Goal: Task Accomplishment & Management: Complete application form

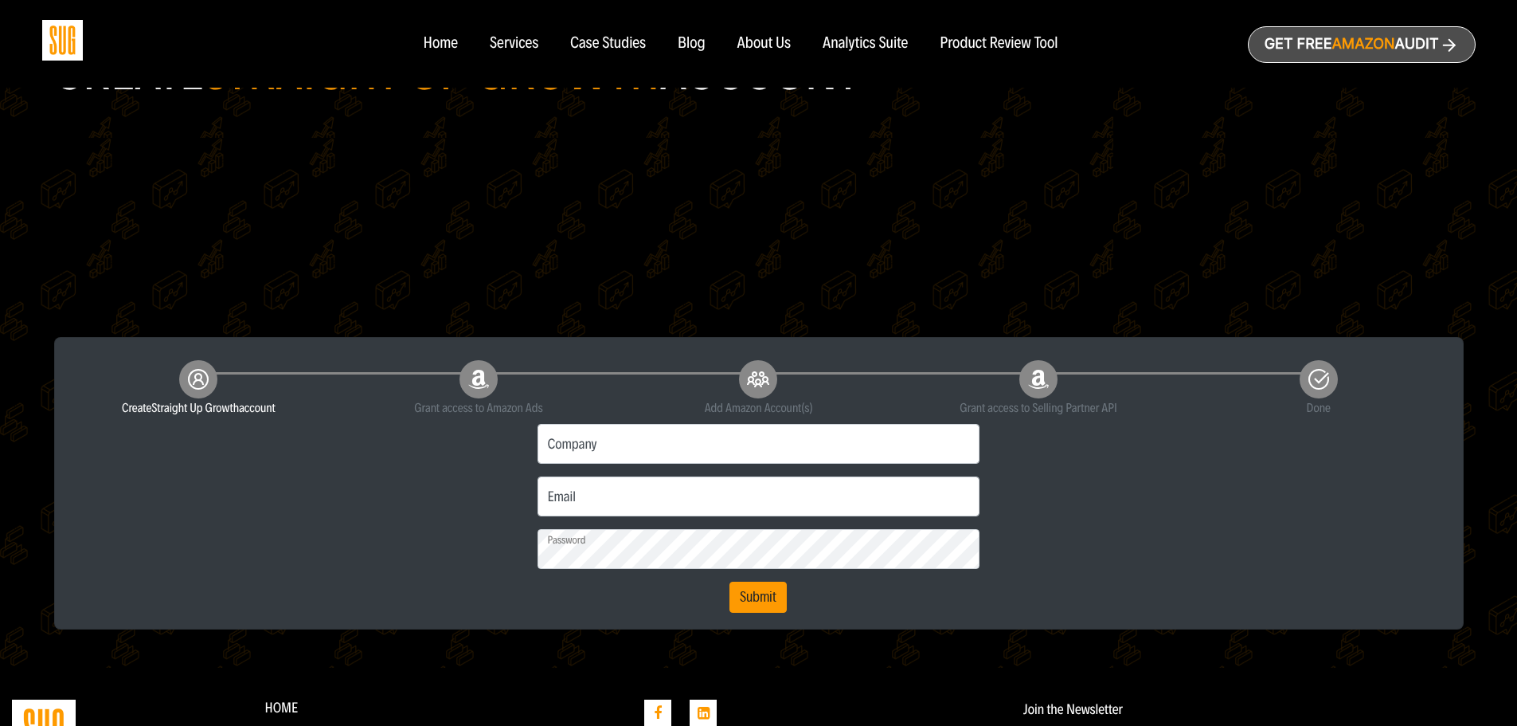
scroll to position [239, 0]
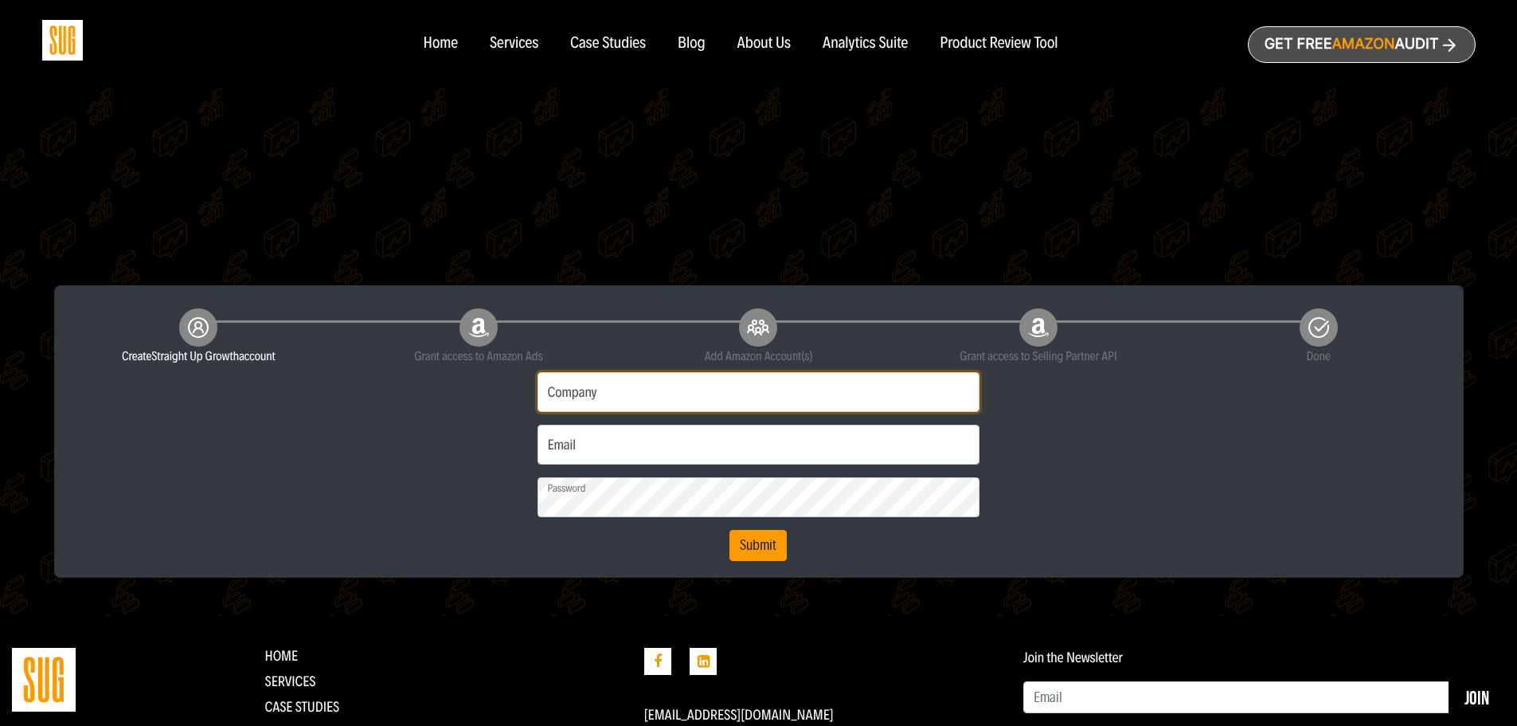
click at [656, 393] on input "Company" at bounding box center [759, 392] width 443 height 40
type input "MCS Industries"
click at [600, 457] on input "Email" at bounding box center [759, 445] width 443 height 40
type input "tmontane@mcsframe.com"
click at [771, 538] on button "Submit" at bounding box center [758, 546] width 57 height 32
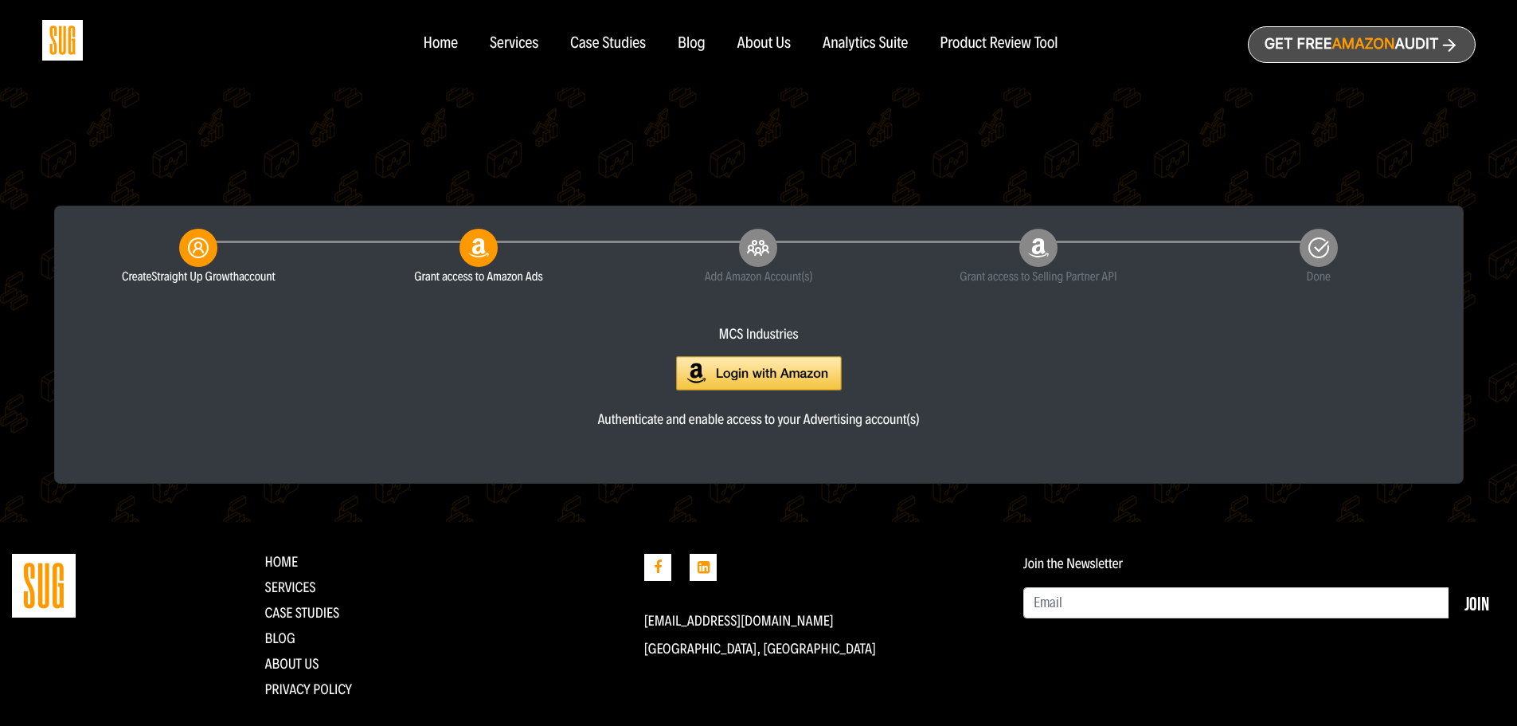
click at [789, 363] on img at bounding box center [759, 373] width 166 height 34
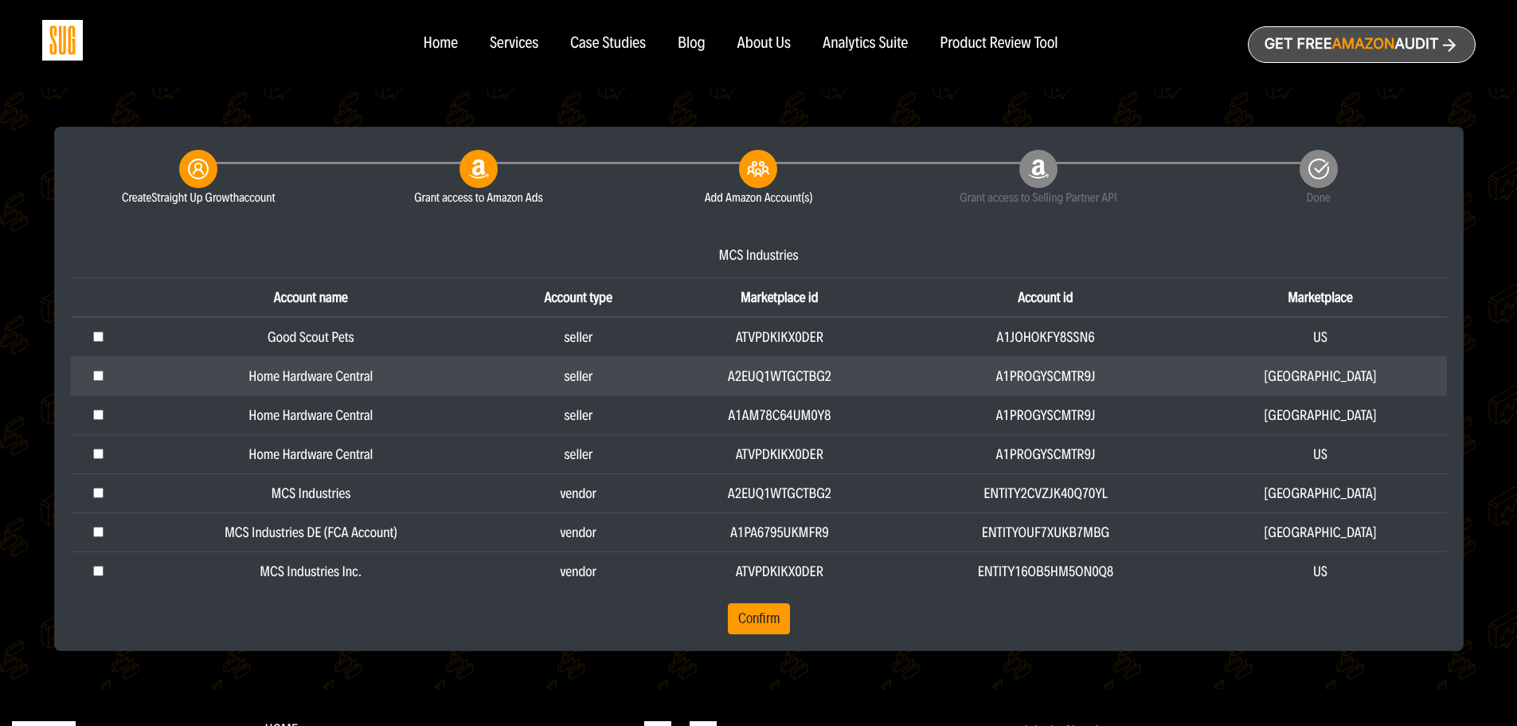
scroll to position [398, 0]
click at [100, 366] on td at bounding box center [99, 374] width 57 height 39
click at [99, 373] on input "checkbox" at bounding box center [98, 375] width 10 height 10
checkbox input "true"
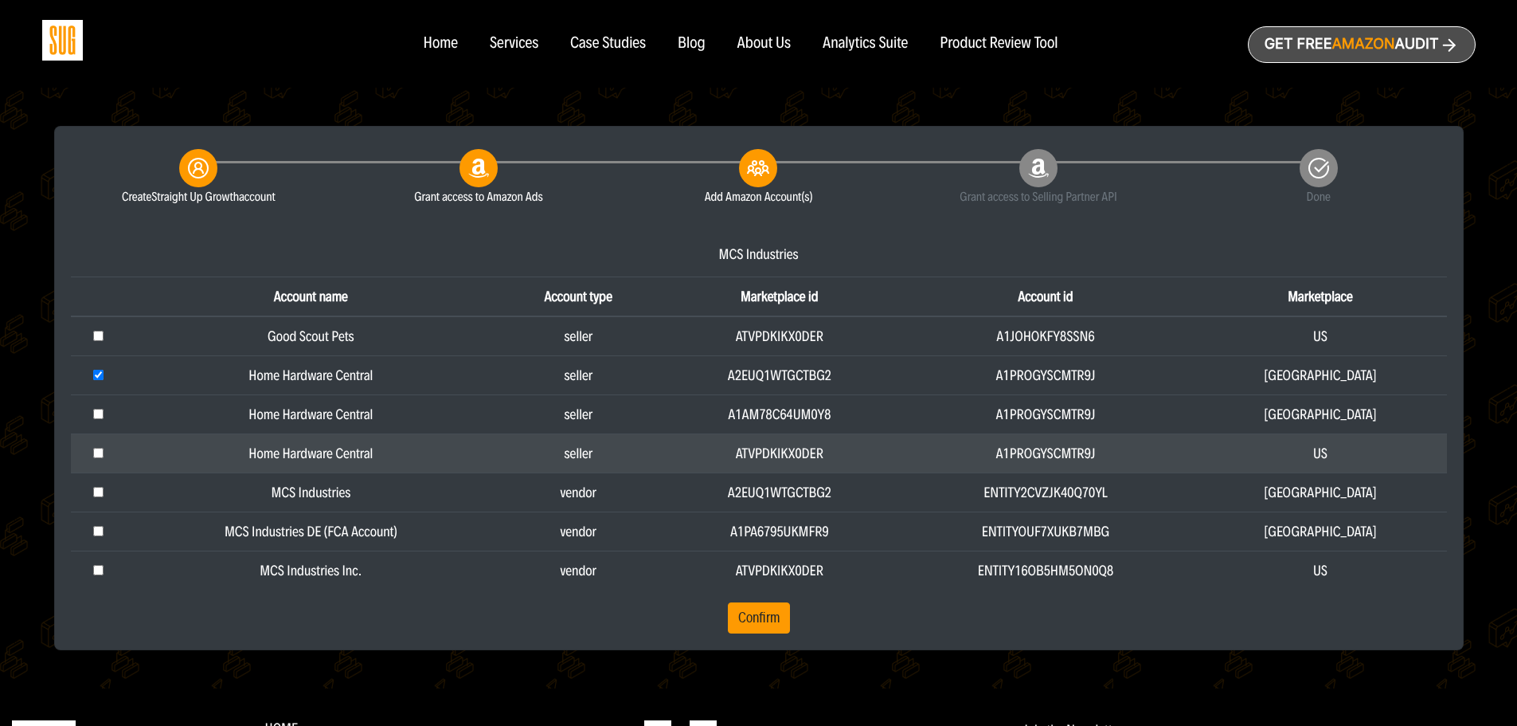
click at [96, 449] on input "checkbox" at bounding box center [98, 453] width 10 height 10
checkbox input "true"
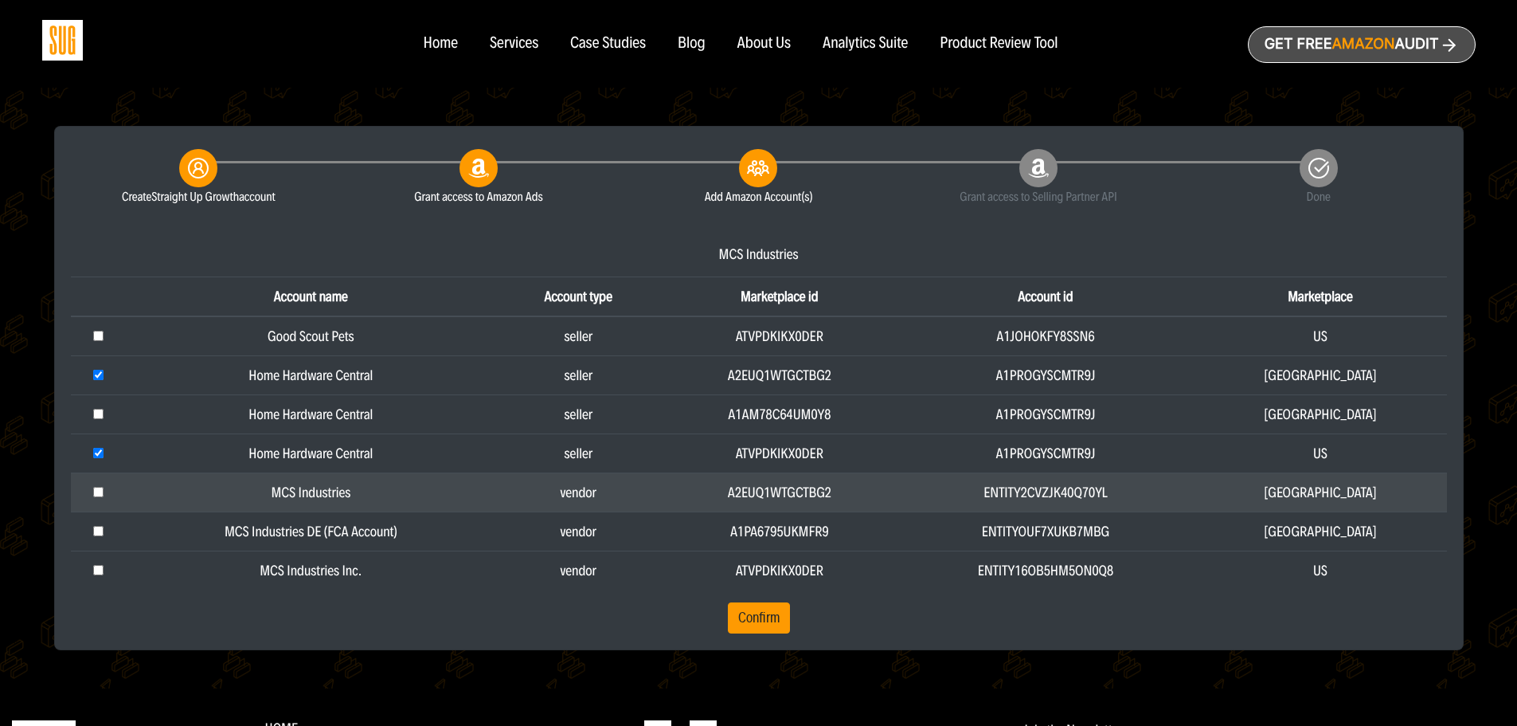
click at [92, 499] on td at bounding box center [99, 491] width 57 height 39
click at [98, 492] on input "checkbox" at bounding box center [98, 492] width 10 height 10
checkbox input "true"
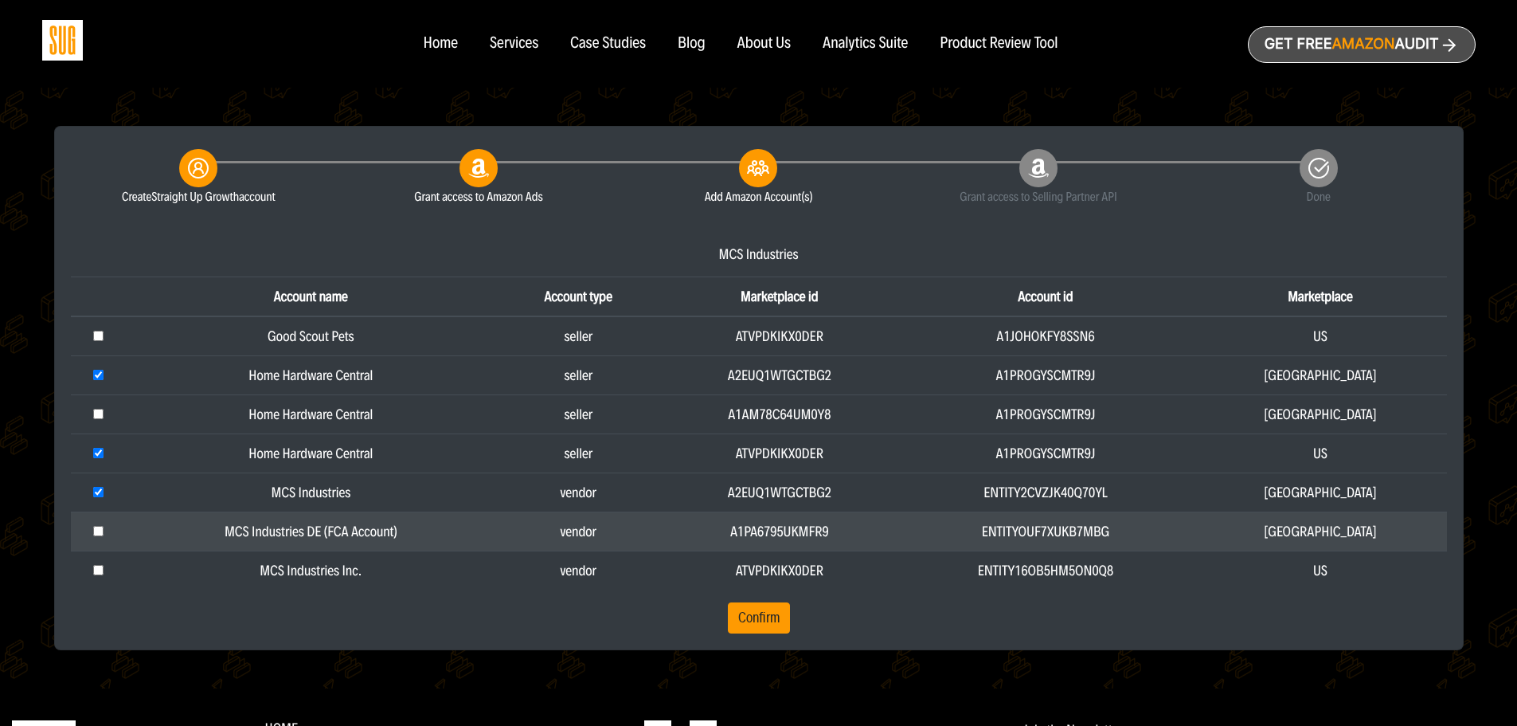
click at [97, 529] on input "checkbox" at bounding box center [98, 531] width 10 height 10
checkbox input "true"
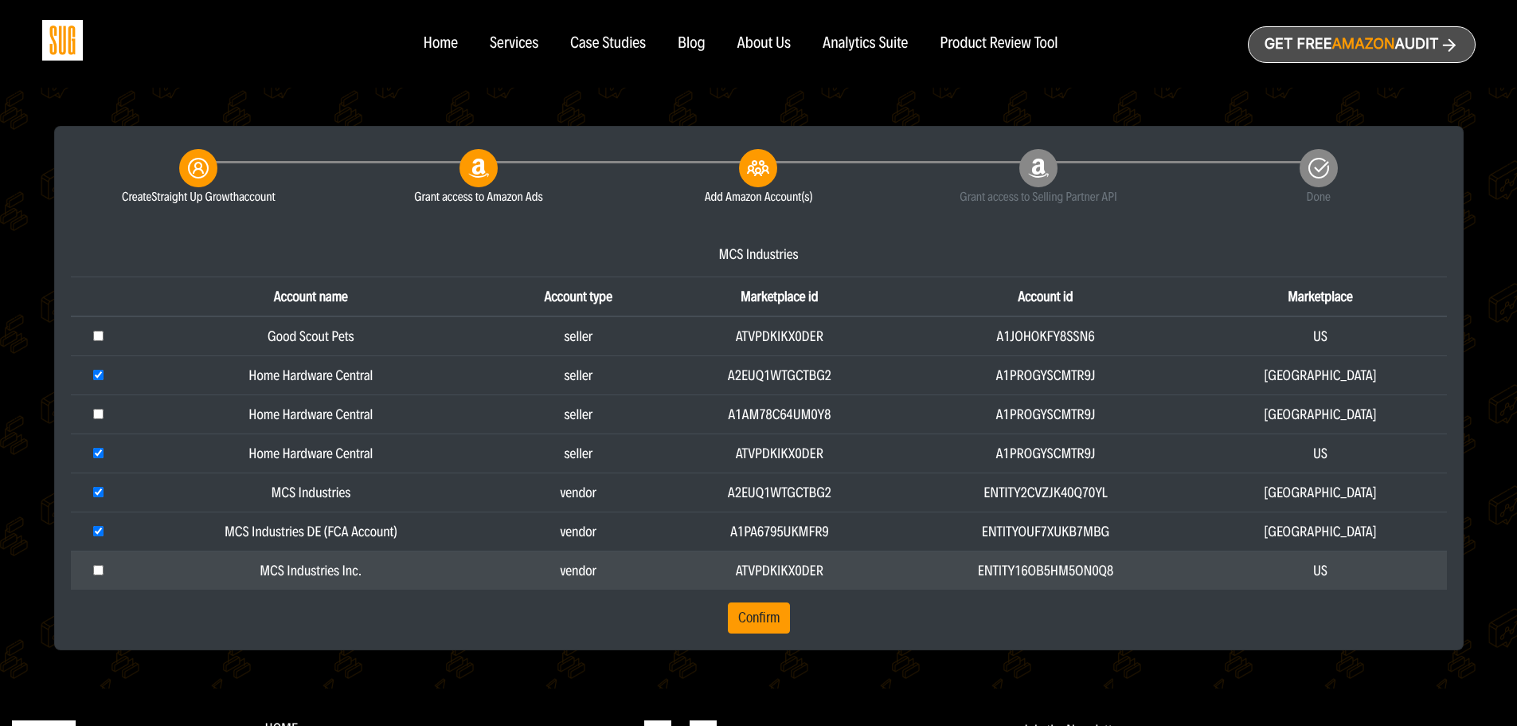
click at [101, 571] on input "checkbox" at bounding box center [98, 570] width 10 height 10
checkbox input "true"
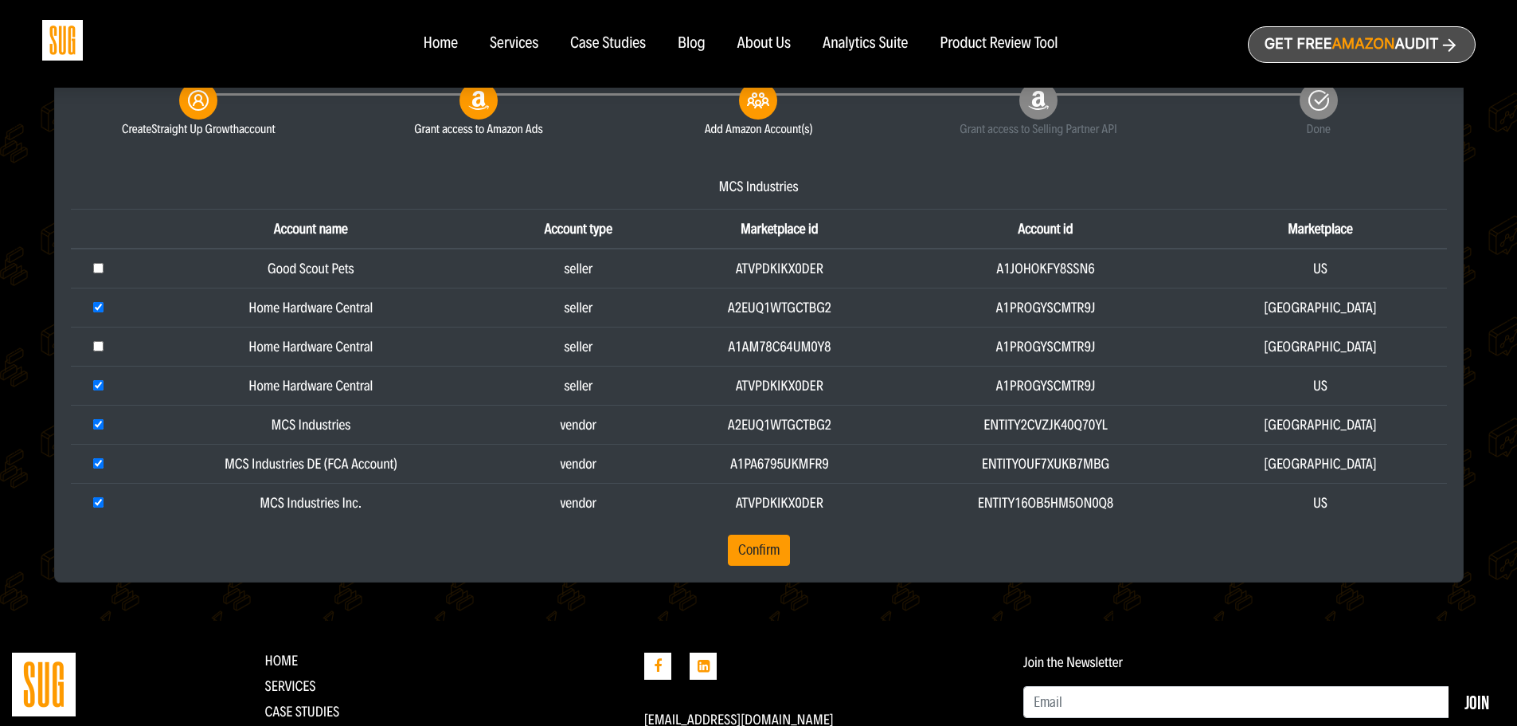
scroll to position [558, 0]
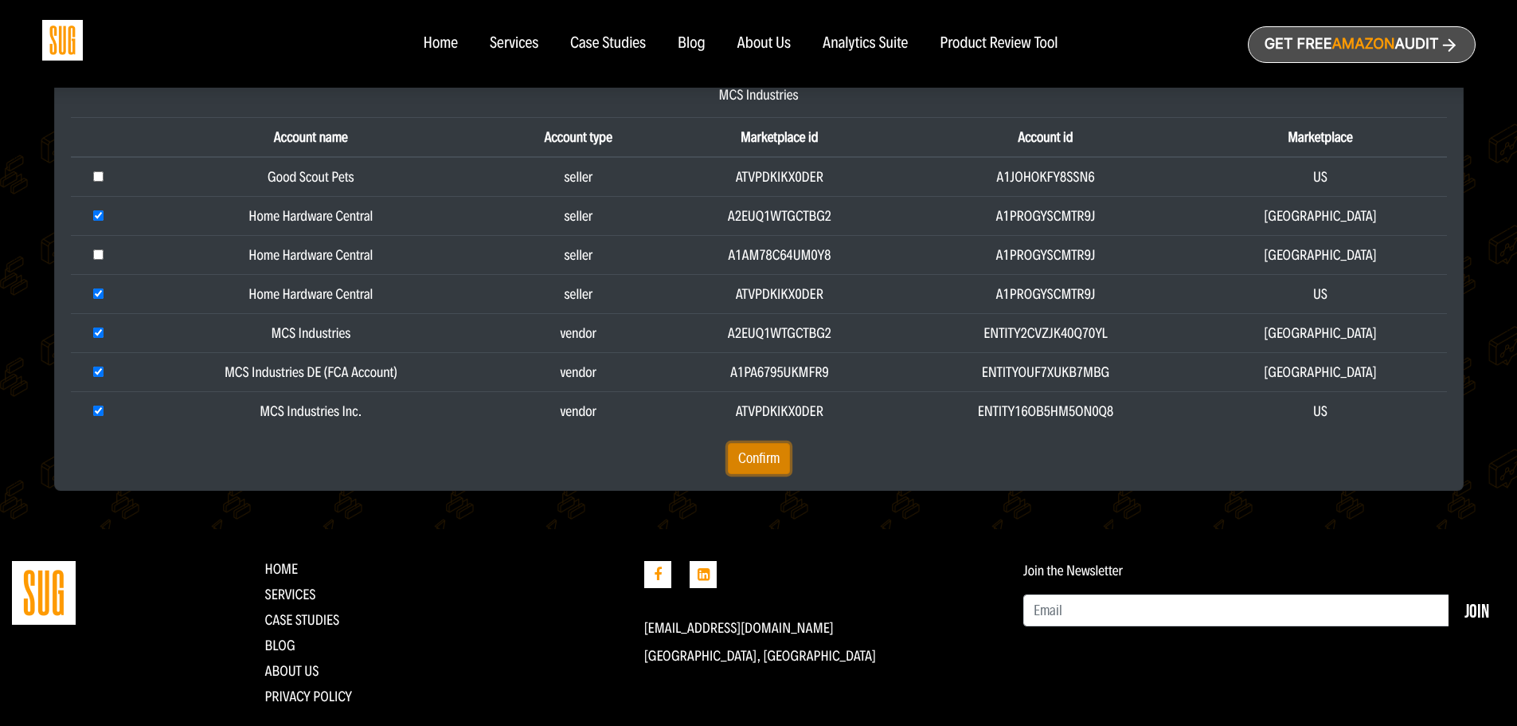
click at [738, 468] on button "Confirm" at bounding box center [759, 459] width 62 height 32
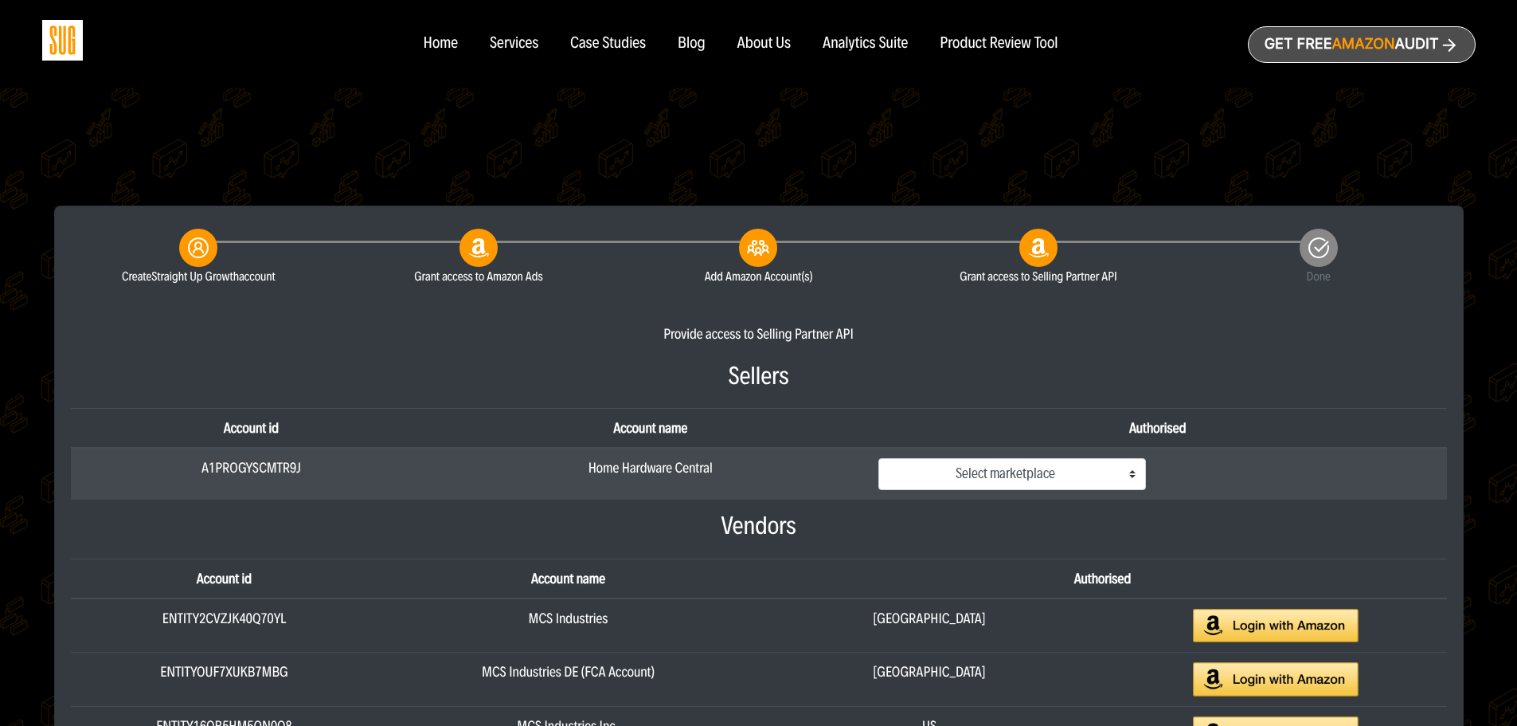
scroll to position [478, 0]
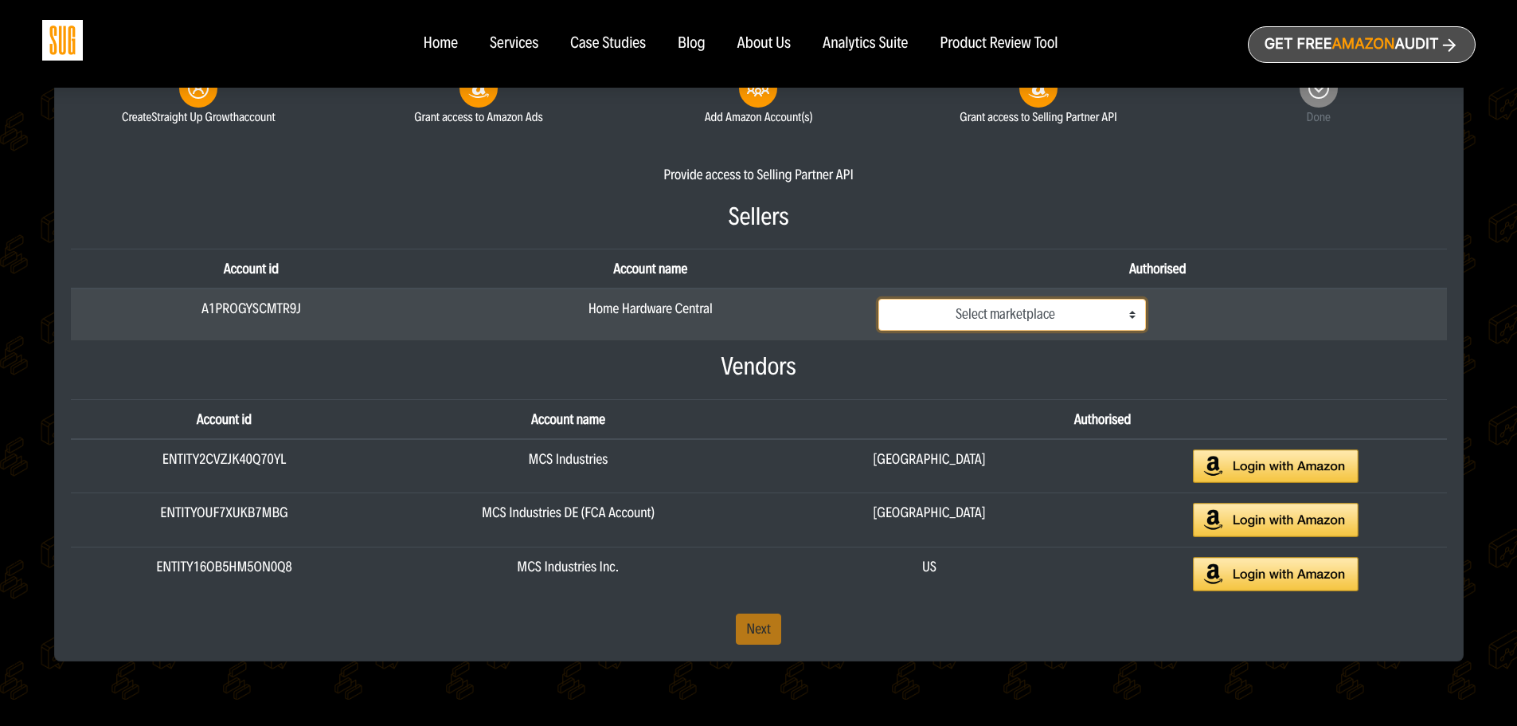
click at [1009, 316] on select "Select marketplace [GEOGRAPHIC_DATA] [GEOGRAPHIC_DATA]" at bounding box center [1013, 315] width 268 height 32
click at [879, 299] on select "Select marketplace [GEOGRAPHIC_DATA] [GEOGRAPHIC_DATA]" at bounding box center [1013, 315] width 268 height 32
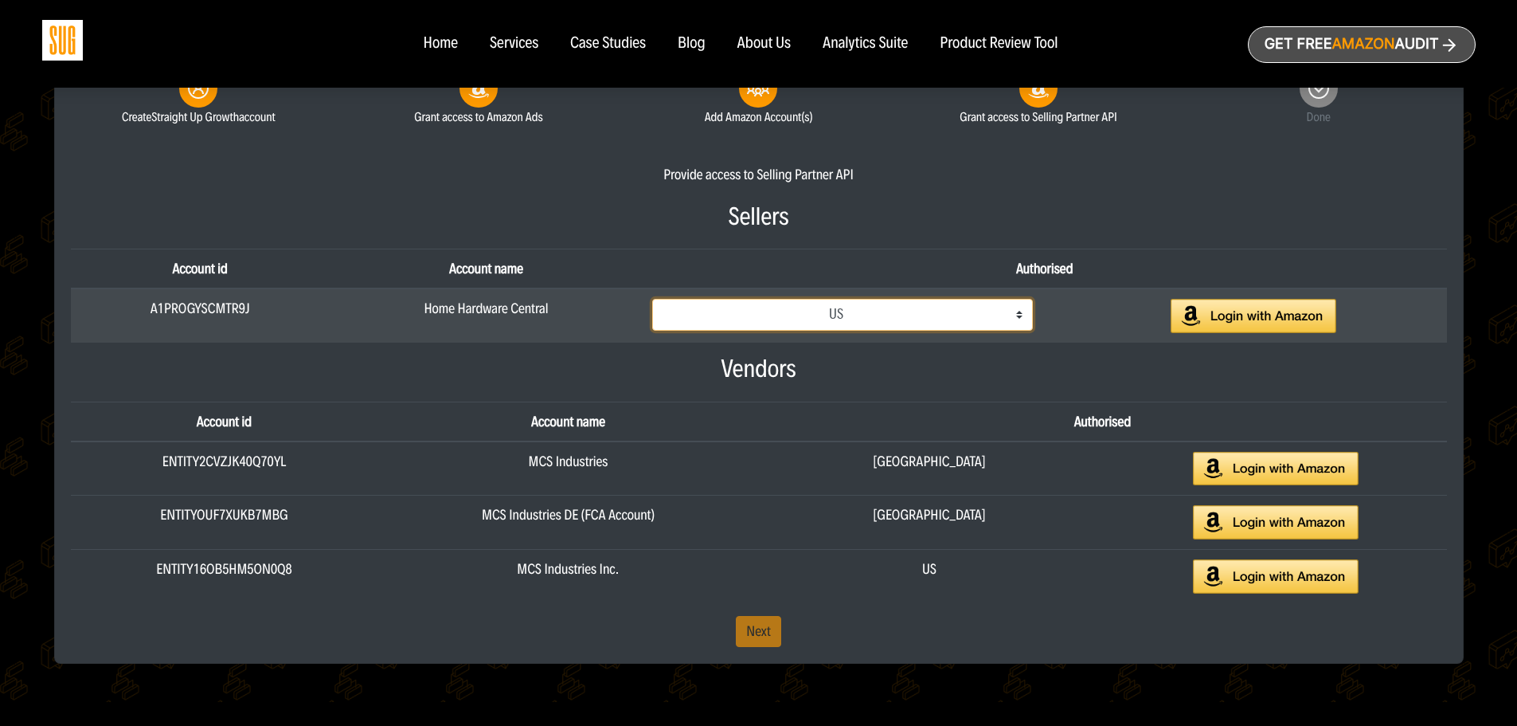
click at [1026, 325] on select "Select marketplace [GEOGRAPHIC_DATA] [GEOGRAPHIC_DATA]" at bounding box center [842, 315] width 381 height 32
click at [664, 299] on select "Select marketplace Canada US" at bounding box center [842, 315] width 381 height 32
click at [968, 319] on select "Select marketplace Canada US" at bounding box center [842, 315] width 381 height 32
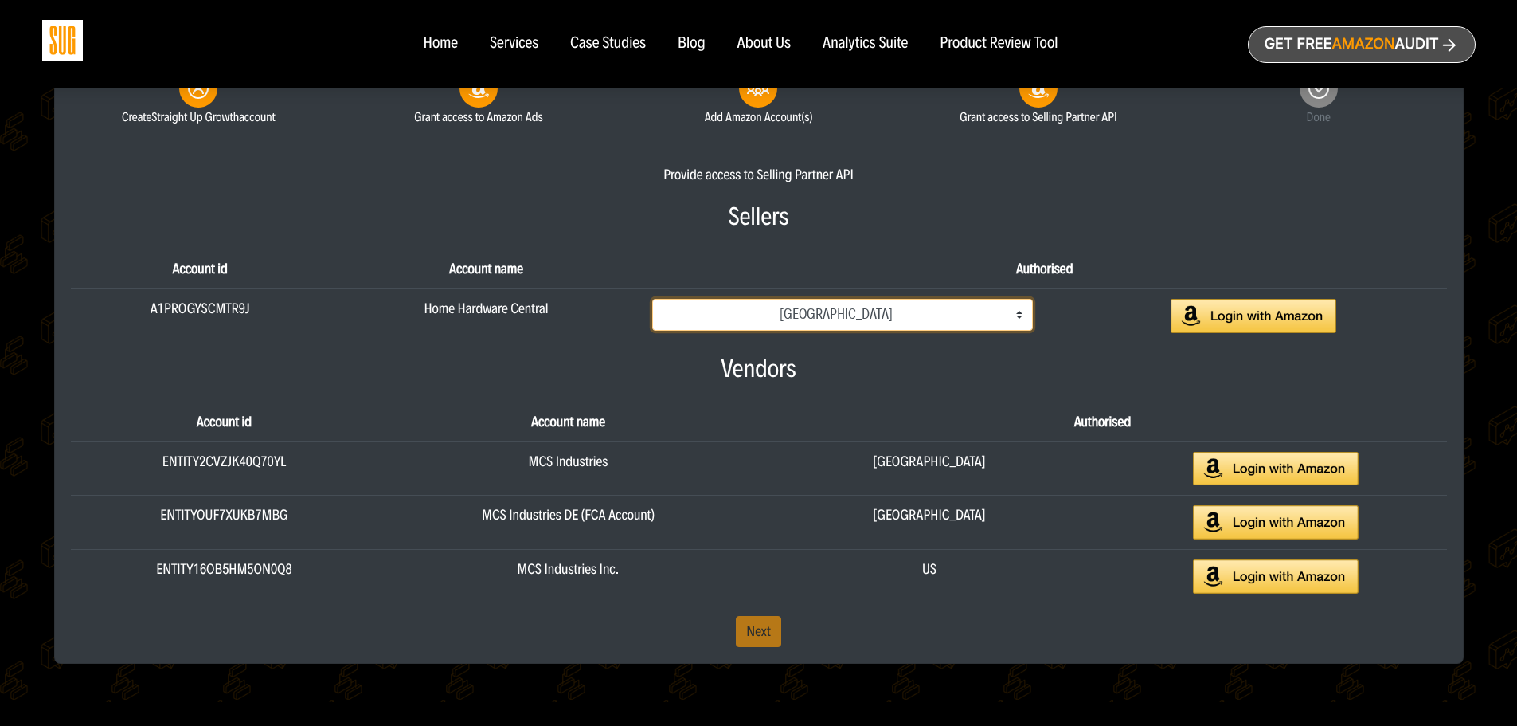
select select "ATVPDKIKX0DER"
click at [664, 299] on select "Select marketplace Canada US" at bounding box center [842, 315] width 381 height 32
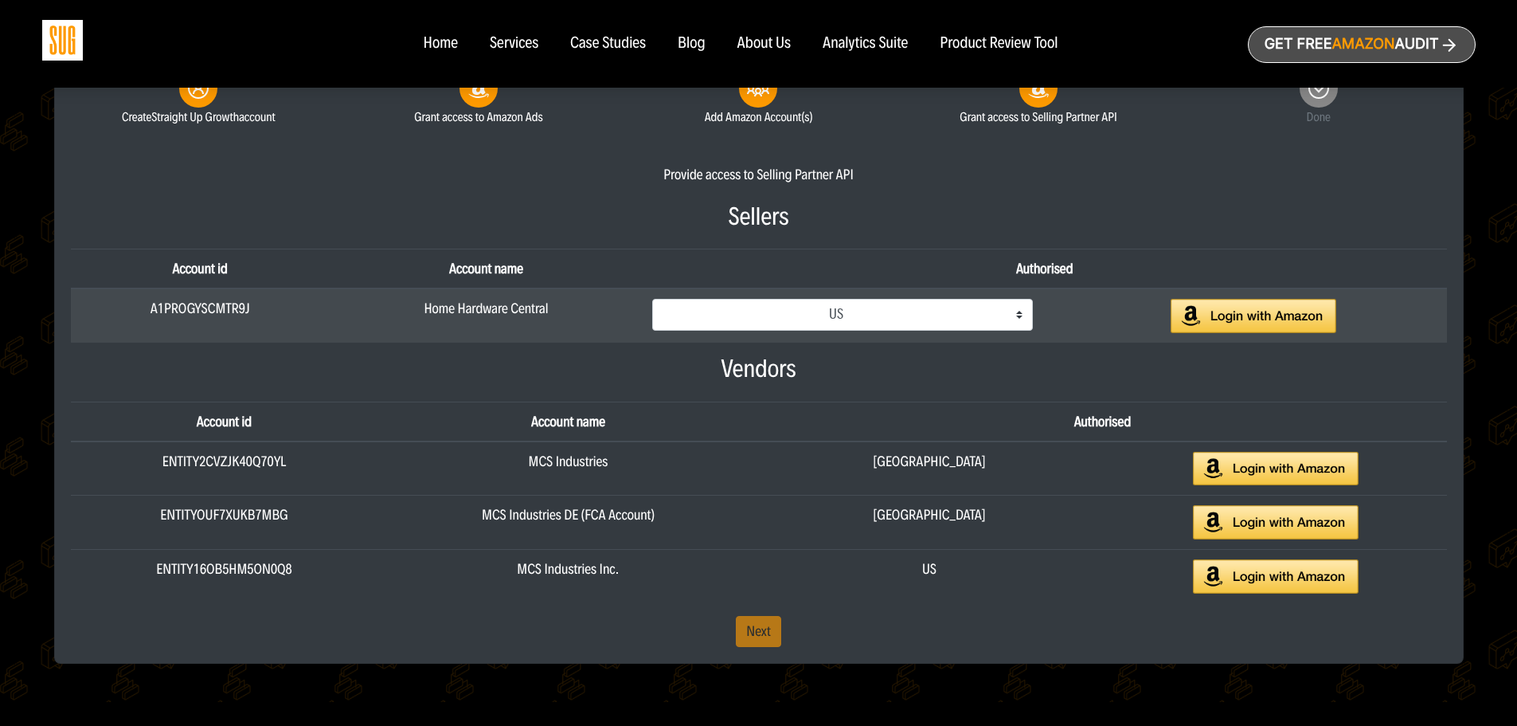
click at [1253, 320] on img at bounding box center [1254, 316] width 166 height 34
click at [1258, 315] on img at bounding box center [1254, 316] width 166 height 34
click at [1228, 311] on img at bounding box center [1254, 316] width 166 height 34
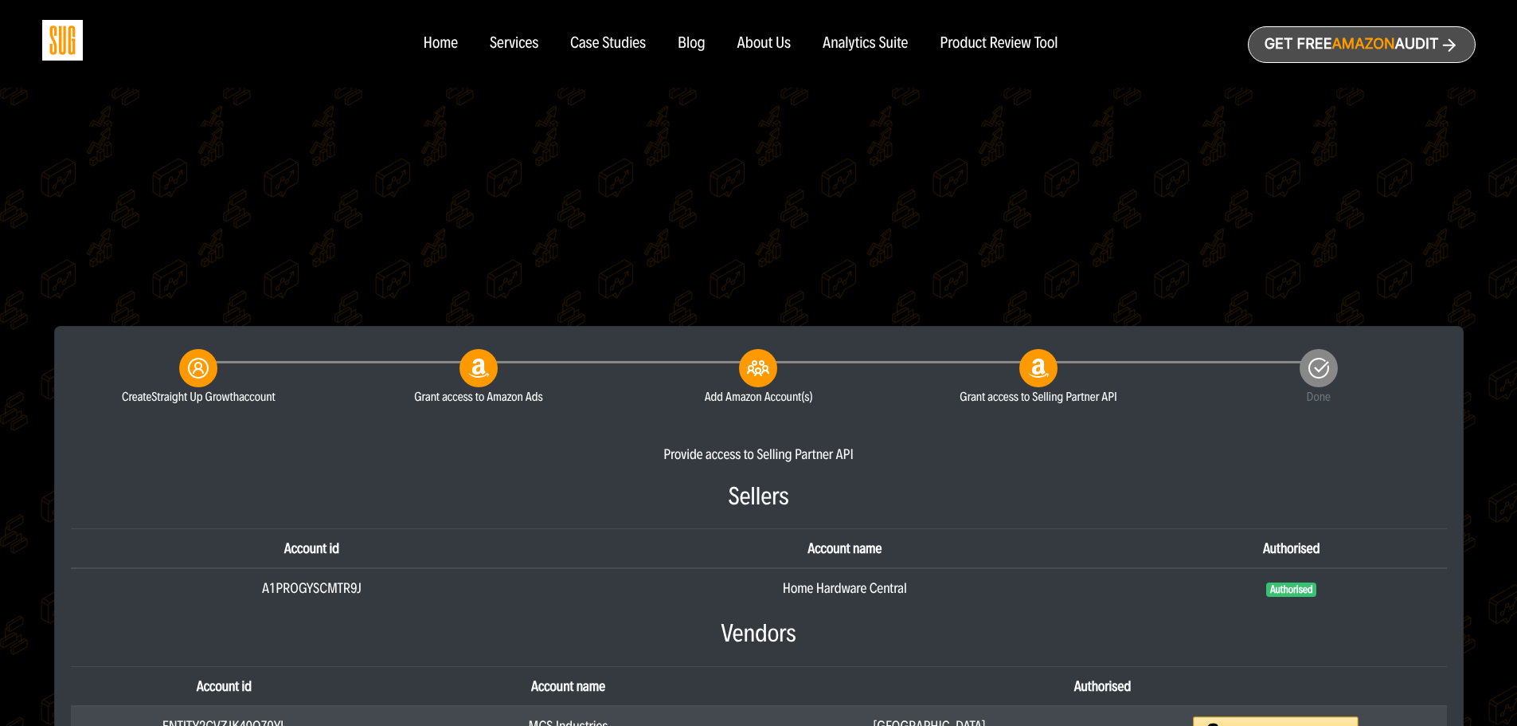
scroll to position [478, 0]
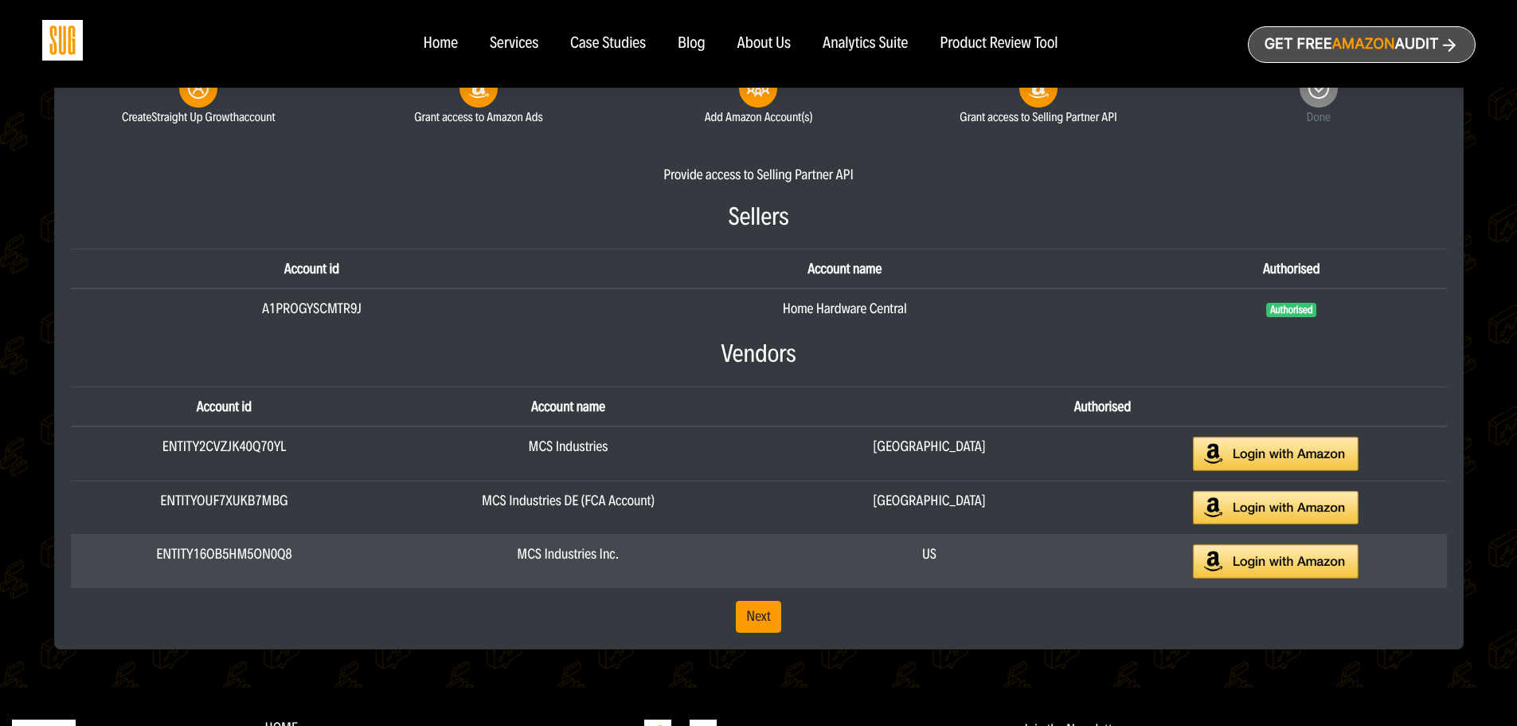
click at [1284, 570] on img at bounding box center [1276, 561] width 166 height 34
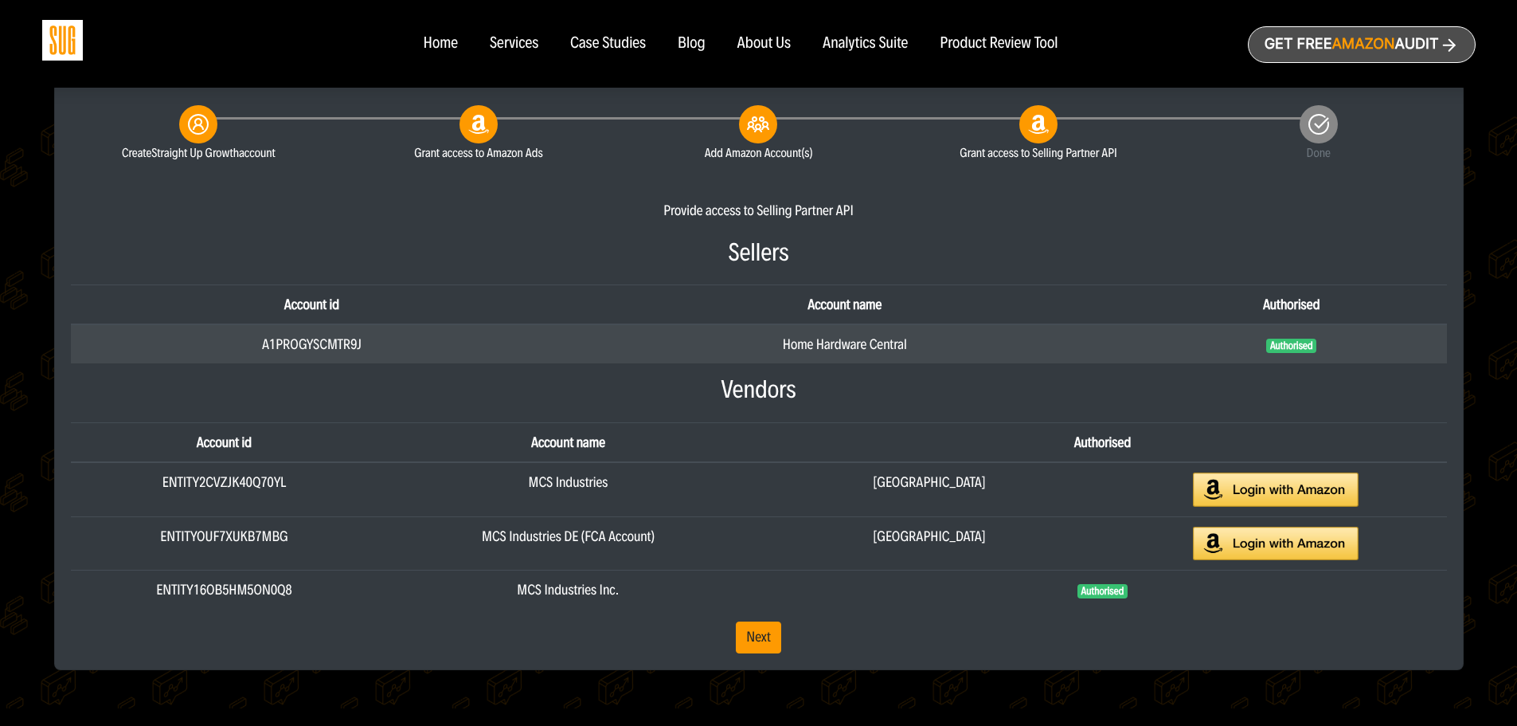
scroll to position [558, 0]
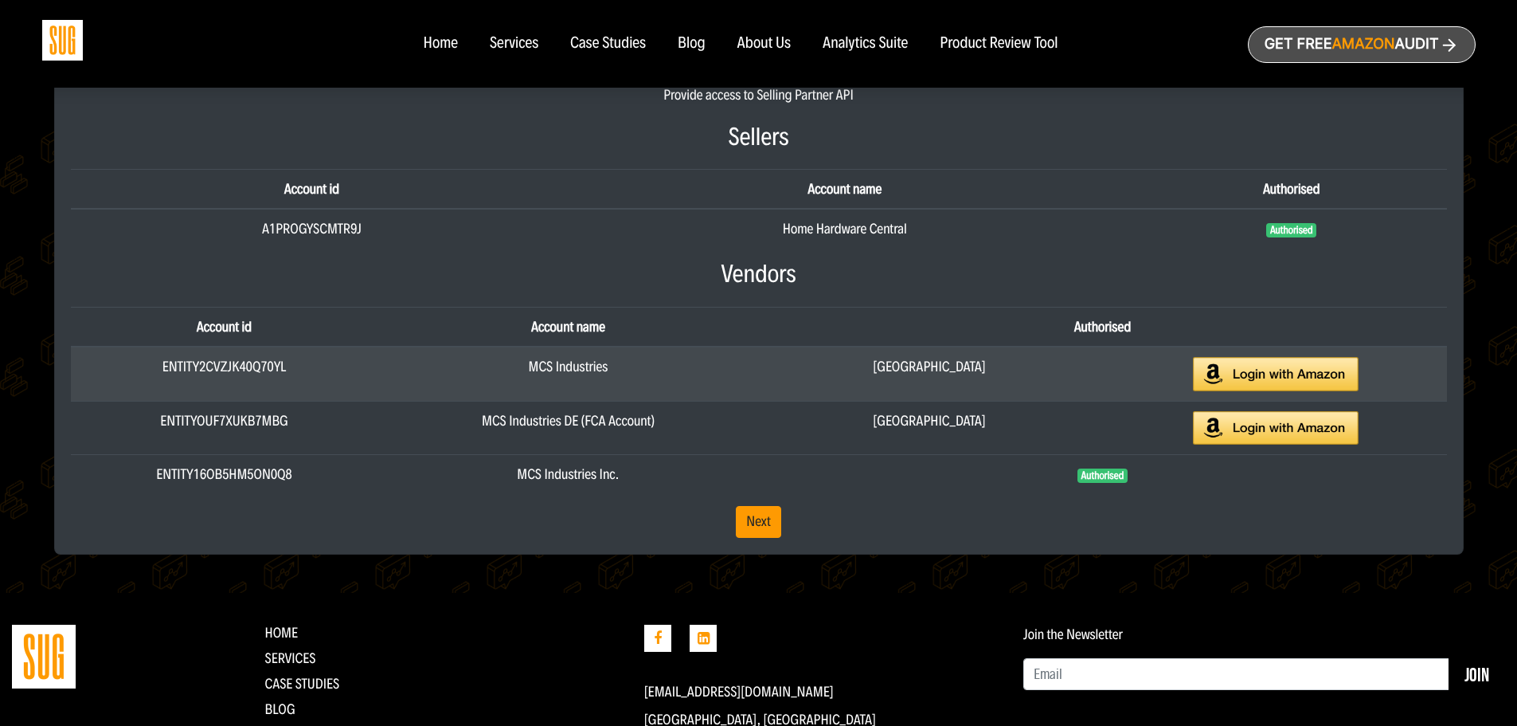
click at [1273, 373] on img at bounding box center [1276, 374] width 166 height 34
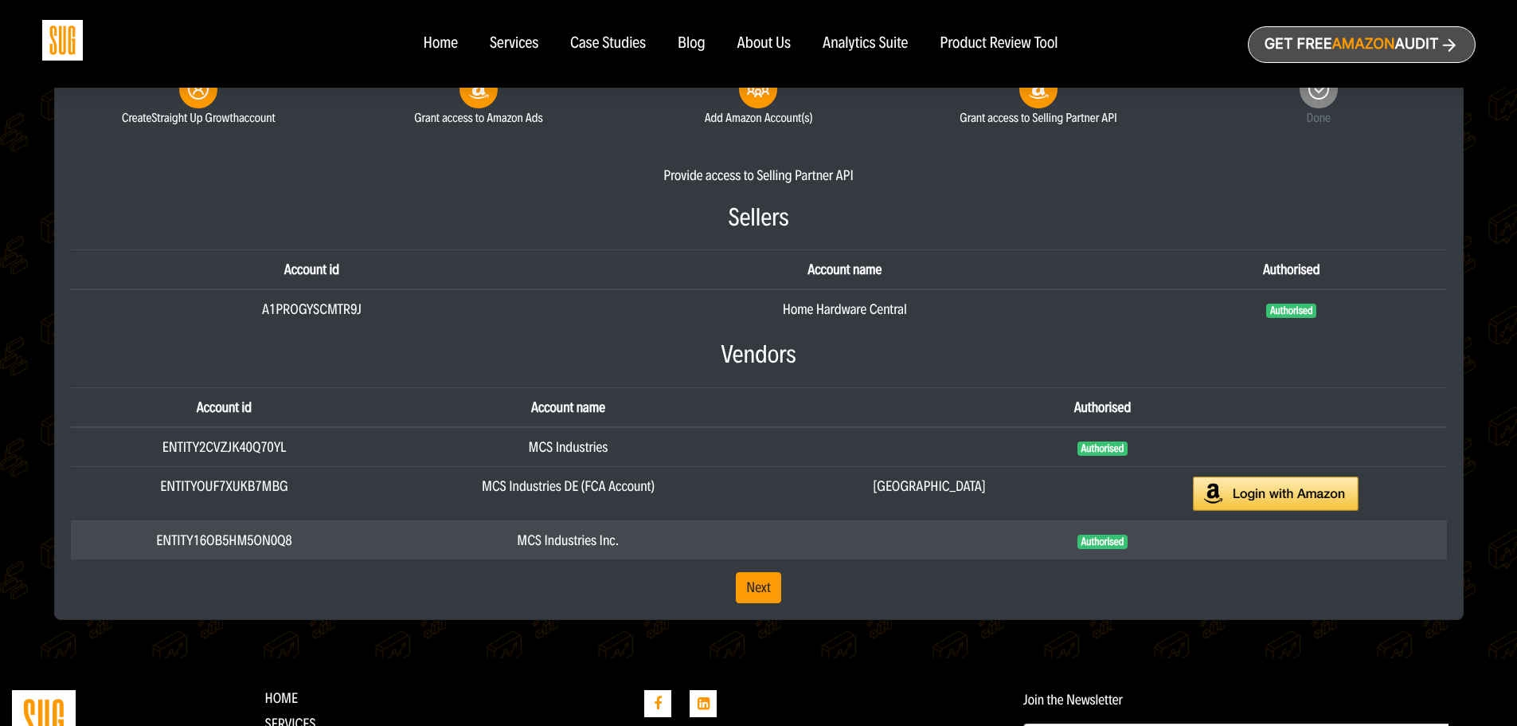
scroll to position [478, 0]
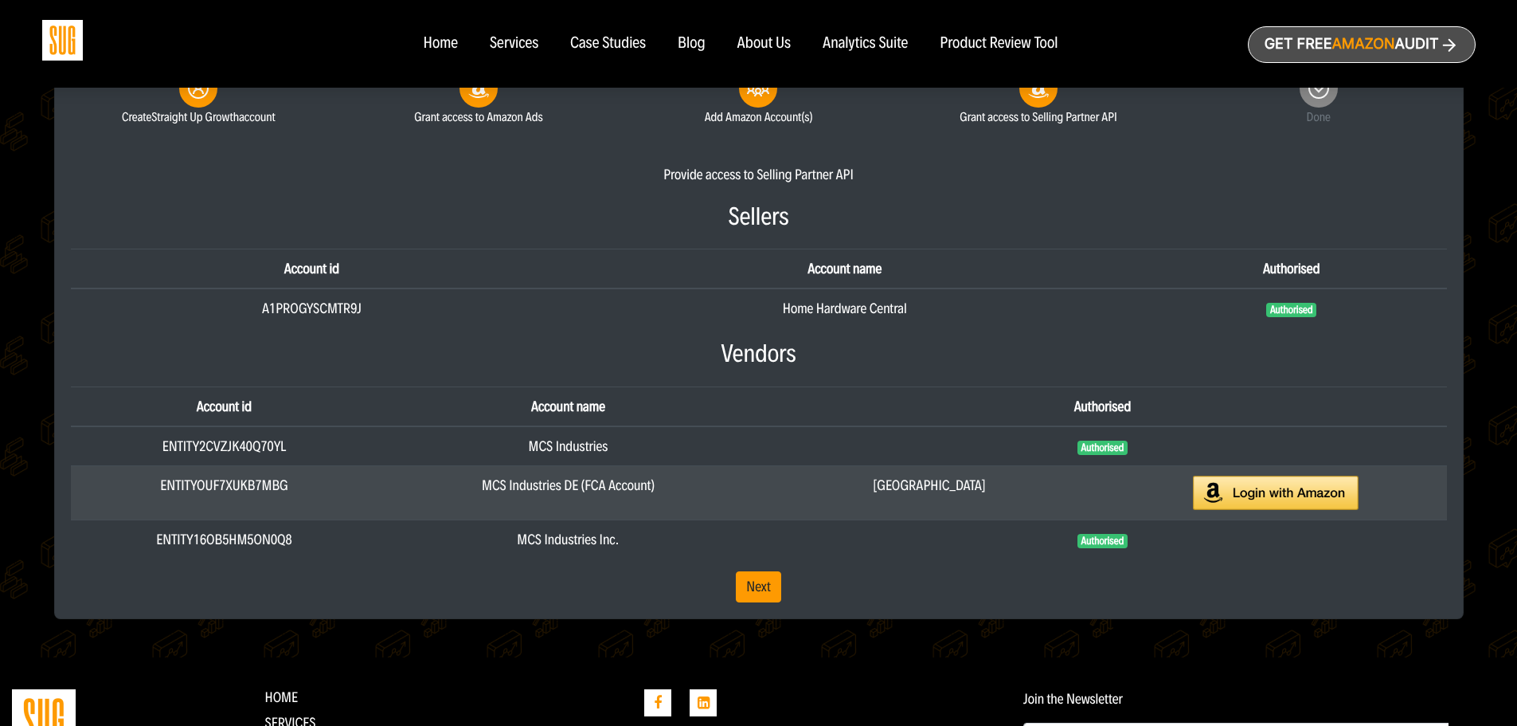
click at [1278, 512] on td "Authorised [GEOGRAPHIC_DATA]" at bounding box center [1102, 493] width 688 height 54
click at [1289, 489] on img at bounding box center [1276, 493] width 166 height 34
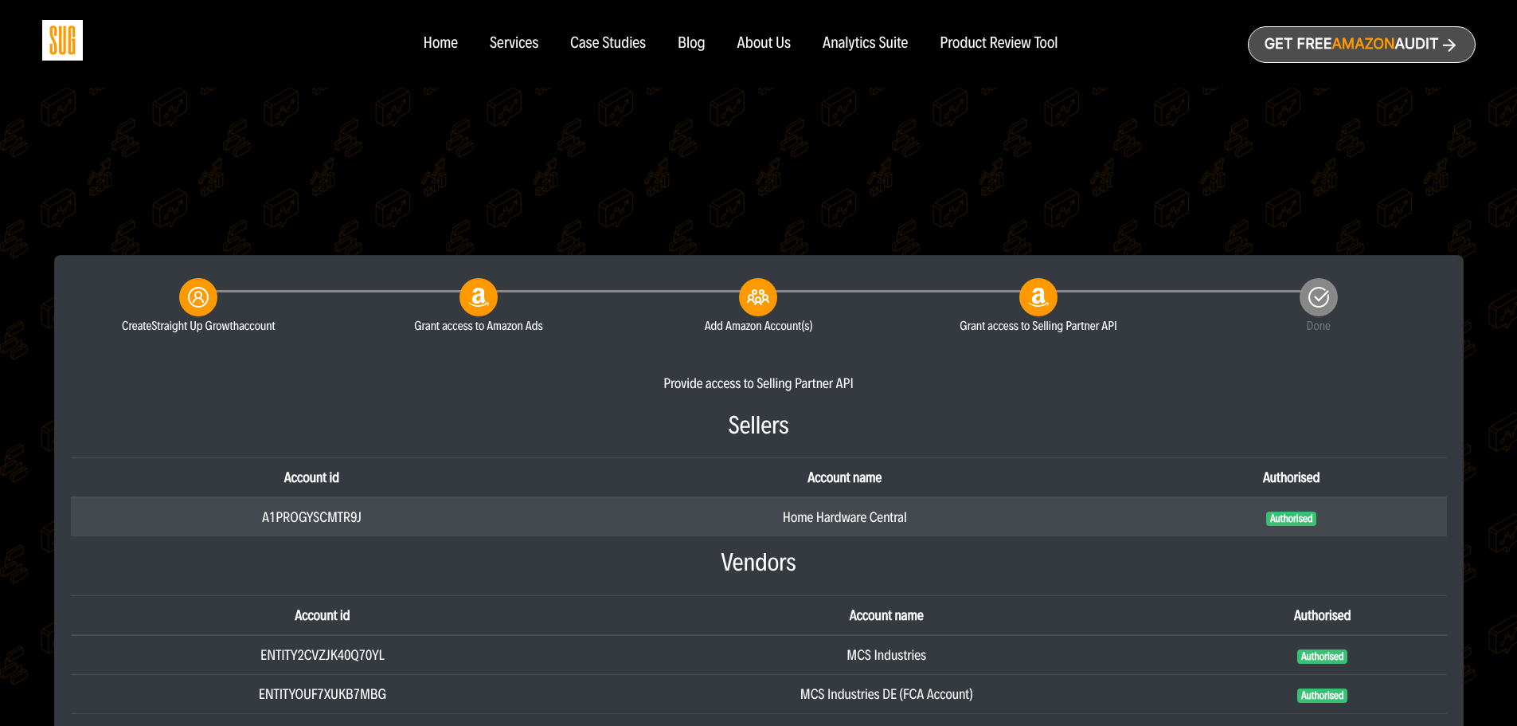
scroll to position [398, 0]
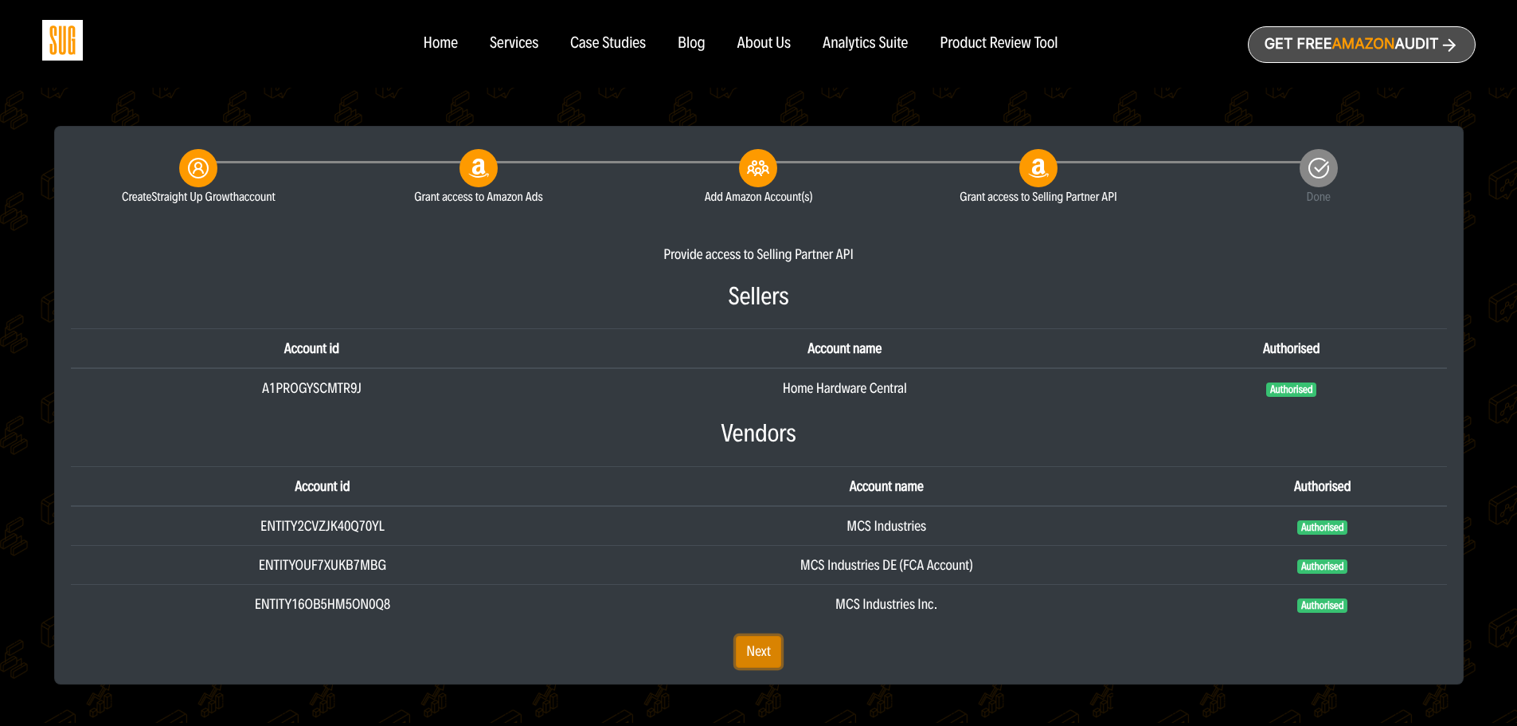
click at [747, 646] on link "Next" at bounding box center [758, 652] width 45 height 32
